Goal: Navigation & Orientation: Find specific page/section

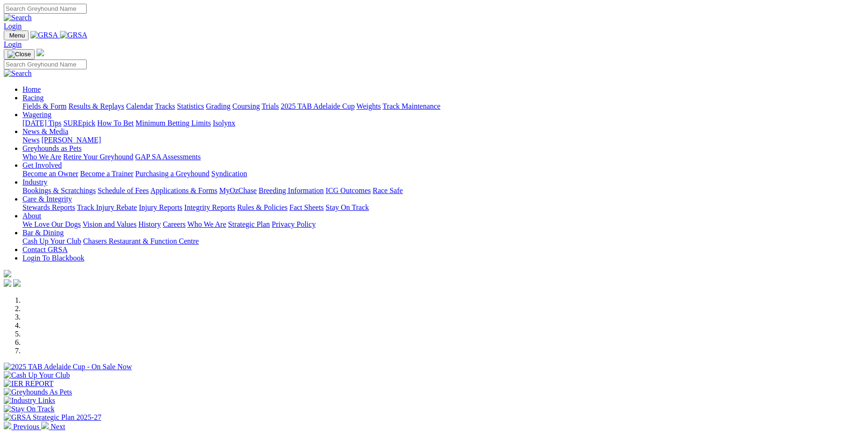
click at [279, 102] on link "Trials" at bounding box center [270, 106] width 17 height 8
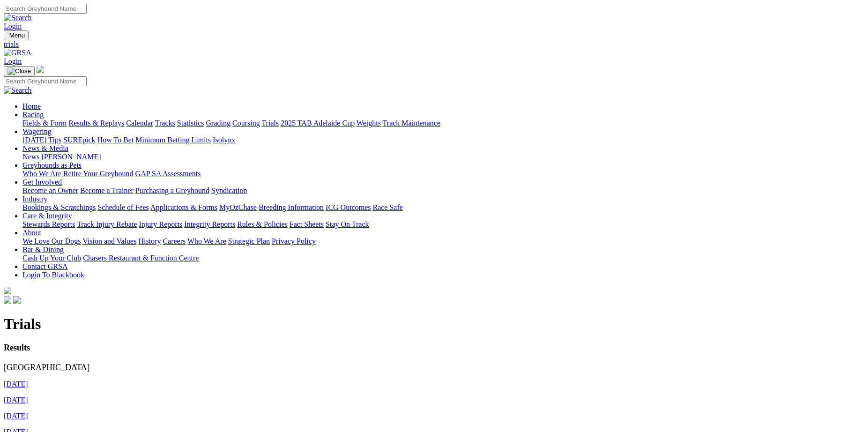
click at [28, 380] on link "[DATE]" at bounding box center [16, 384] width 24 height 8
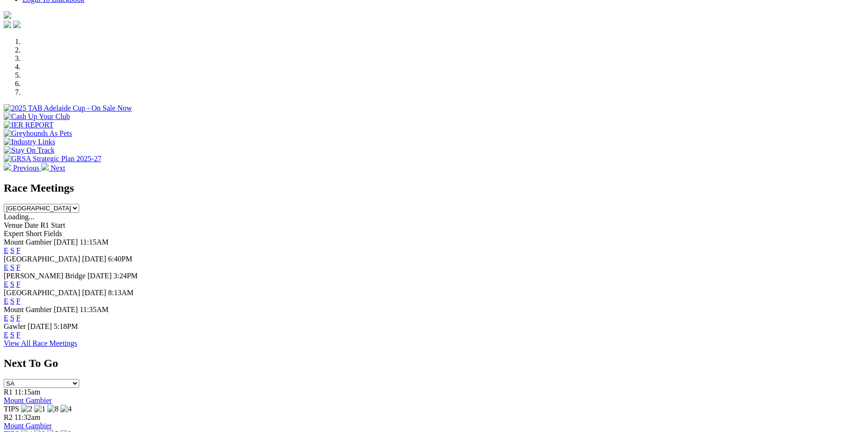
scroll to position [259, 0]
